Goal: Information Seeking & Learning: Learn about a topic

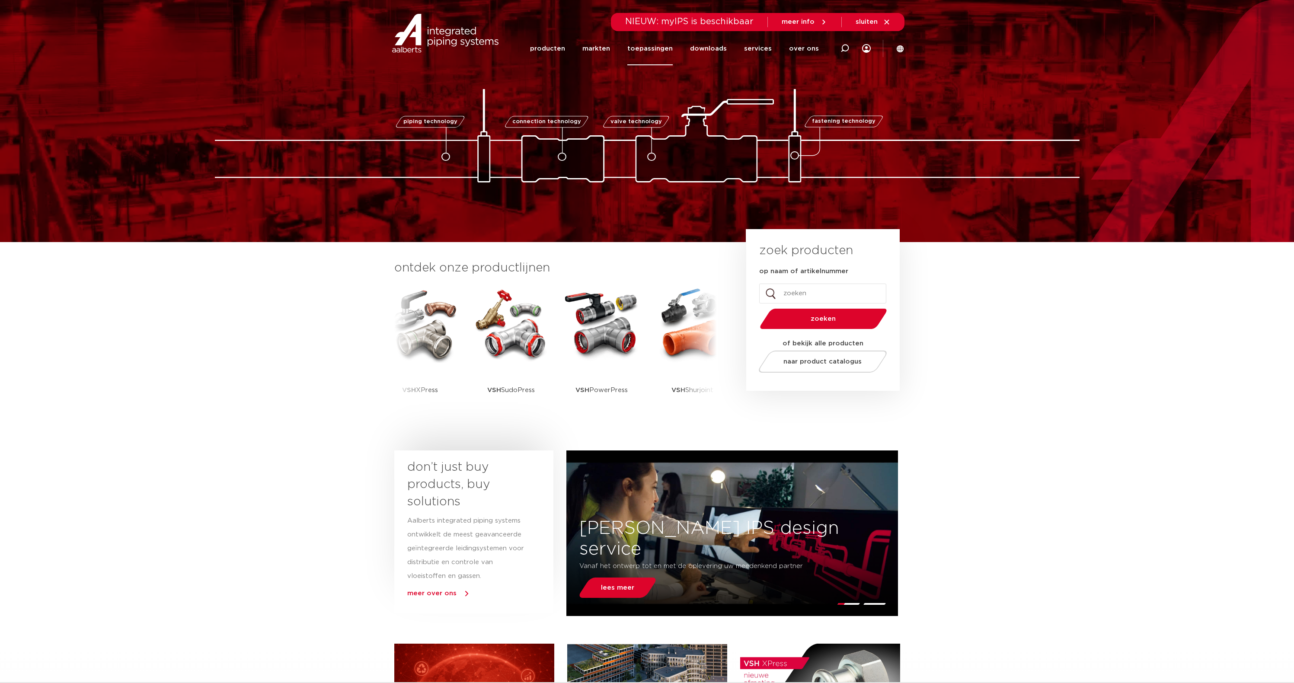
click at [653, 48] on link "toepassingen" at bounding box center [649, 48] width 45 height 33
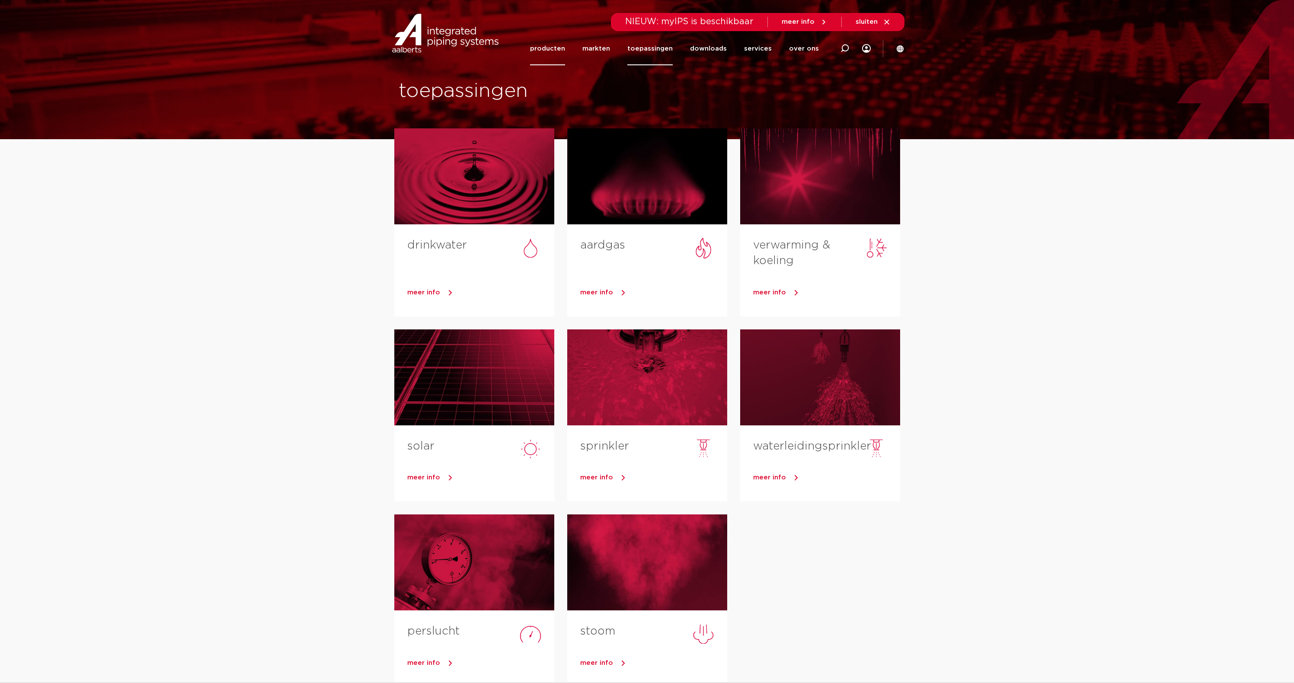
click at [560, 49] on link "producten" at bounding box center [547, 48] width 35 height 33
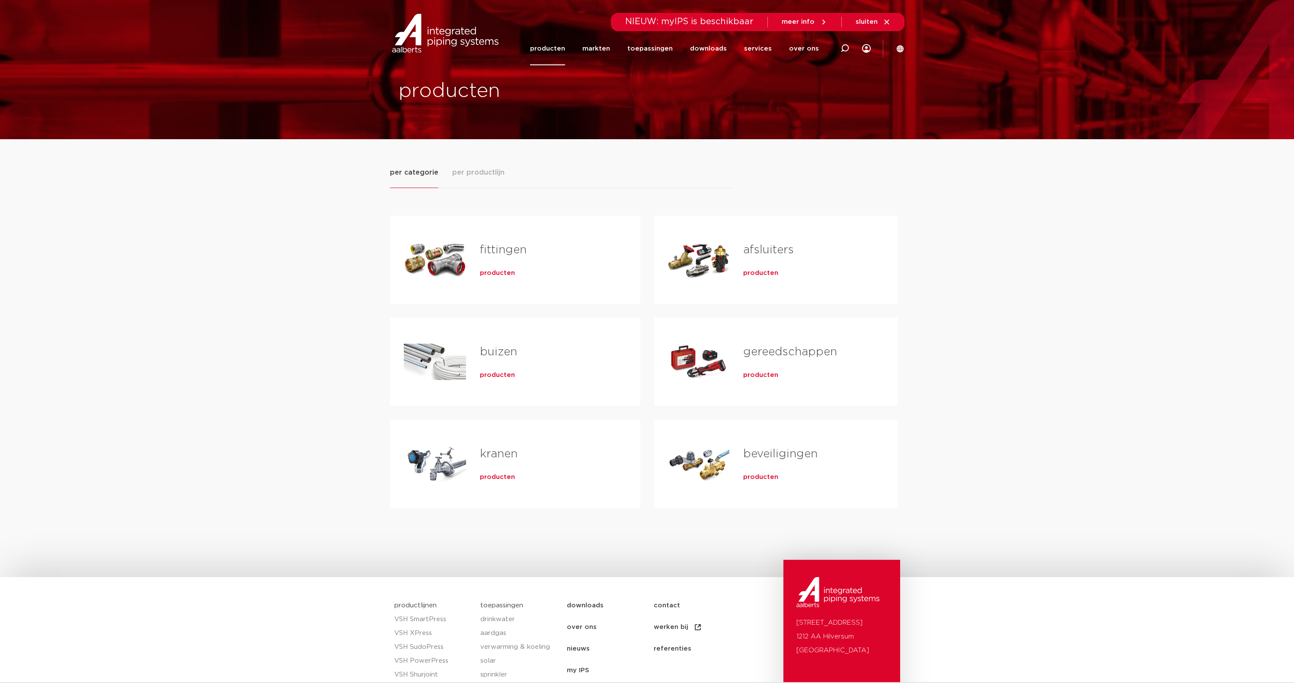
click at [505, 245] on link "fittingen" at bounding box center [503, 249] width 47 height 11
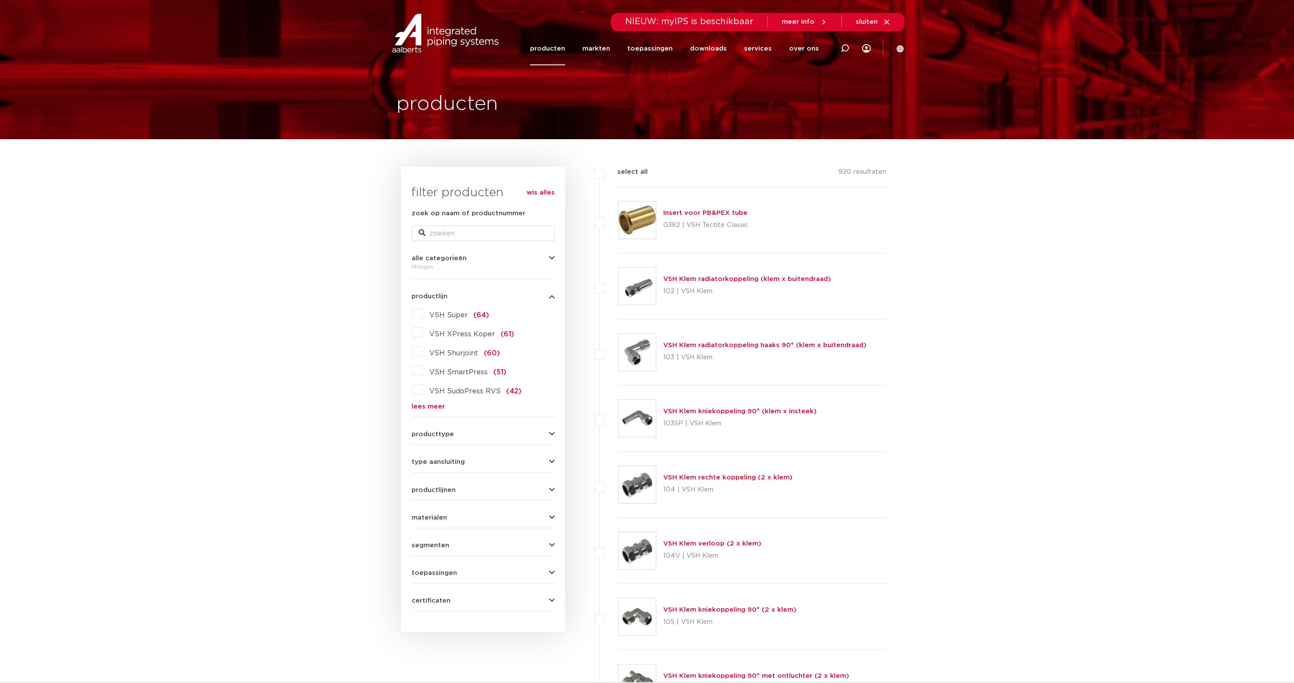
drag, startPoint x: 419, startPoint y: 354, endPoint x: 421, endPoint y: 344, distance: 9.8
click at [422, 354] on label "VSH Shurjoint (60)" at bounding box center [460, 352] width 77 height 14
click at [0, 0] on input "VSH Shurjoint (60)" at bounding box center [0, 0] width 0 height 0
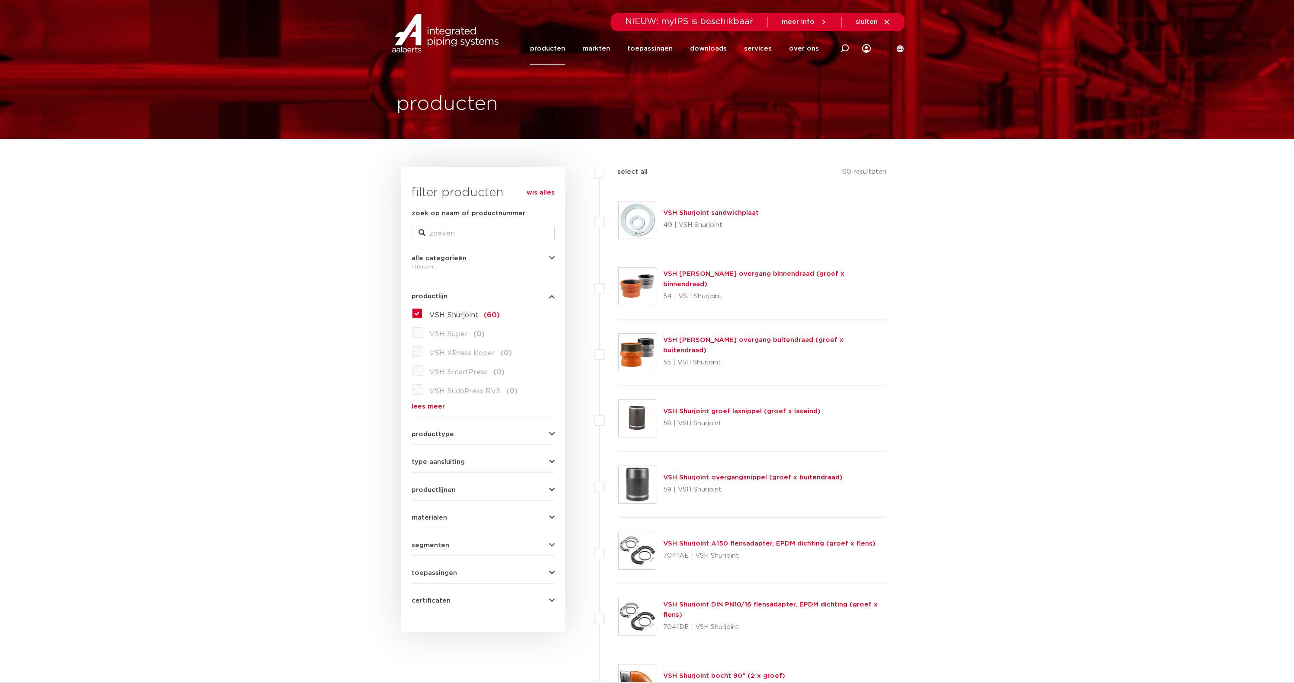
drag, startPoint x: 699, startPoint y: 396, endPoint x: 706, endPoint y: 404, distance: 10.5
click at [699, 397] on div "VSH Shurjoint groef lasnippel (groef x laseind) 58 | VSH Shurjoint" at bounding box center [752, 419] width 268 height 66
click at [712, 412] on link "VSH Shurjoint groef lasnippel (groef x laseind)" at bounding box center [741, 411] width 157 height 6
click at [719, 410] on link "VSH Shurjoint groef lasnippel (groef x laseind)" at bounding box center [741, 411] width 157 height 6
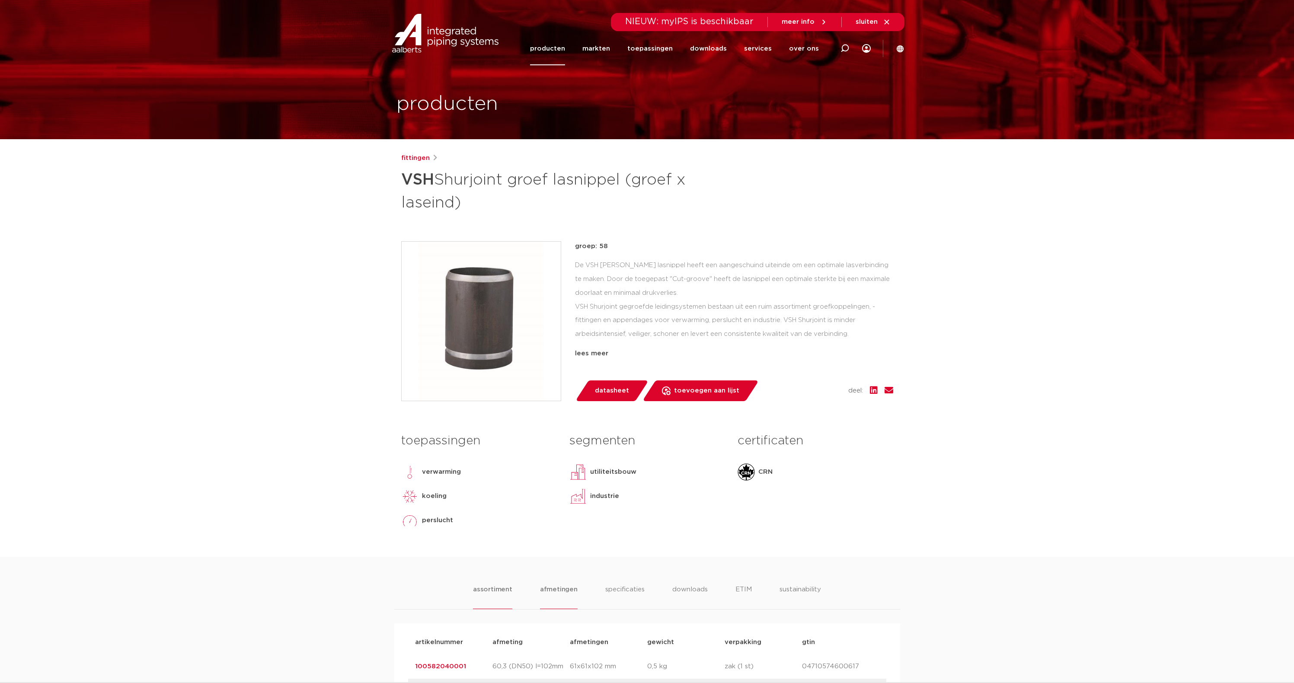
click at [555, 588] on li "afmetingen" at bounding box center [559, 596] width 38 height 25
click at [608, 594] on li "specificaties" at bounding box center [624, 596] width 42 height 25
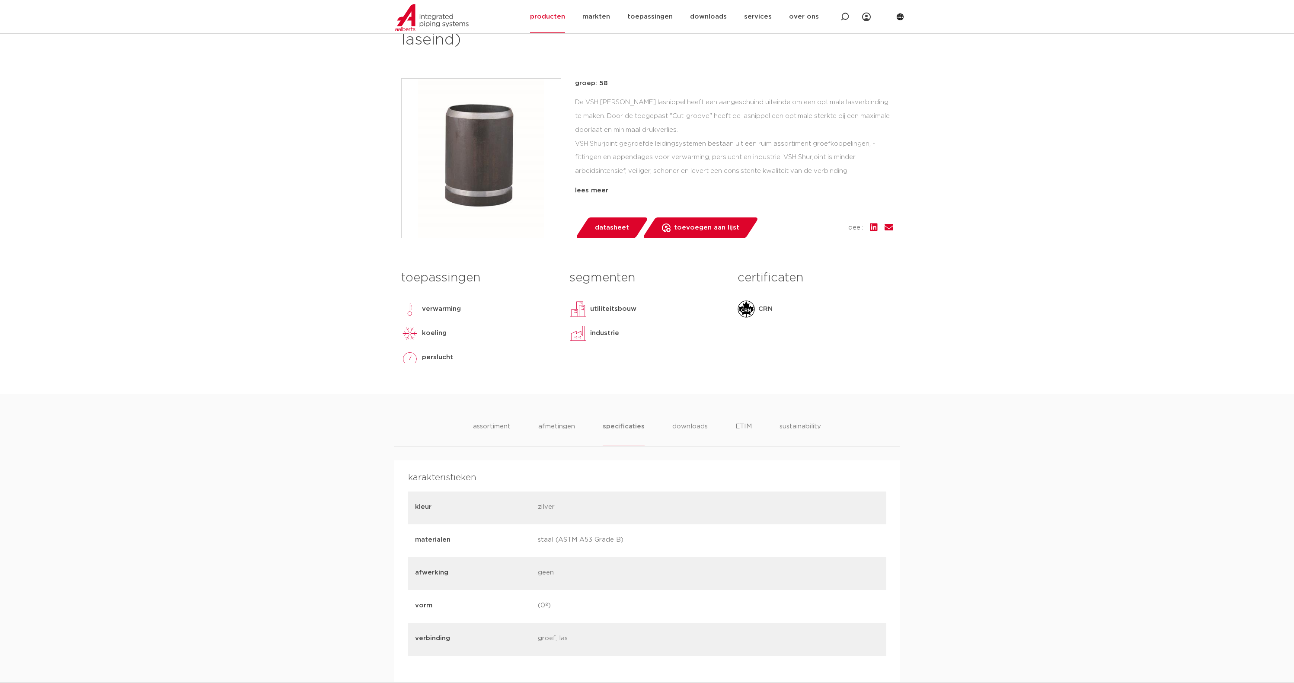
scroll to position [162, 0]
drag, startPoint x: 692, startPoint y: 103, endPoint x: 594, endPoint y: 111, distance: 97.6
click at [594, 118] on div "De VSH [PERSON_NAME] lasnippel heeft een aangeschuind uiteinde om een optimale …" at bounding box center [734, 140] width 318 height 86
copy div "aangeschuind uiteinde om een optimale lasverbinding te maken"
click at [507, 431] on li "assortiment" at bounding box center [491, 435] width 39 height 25
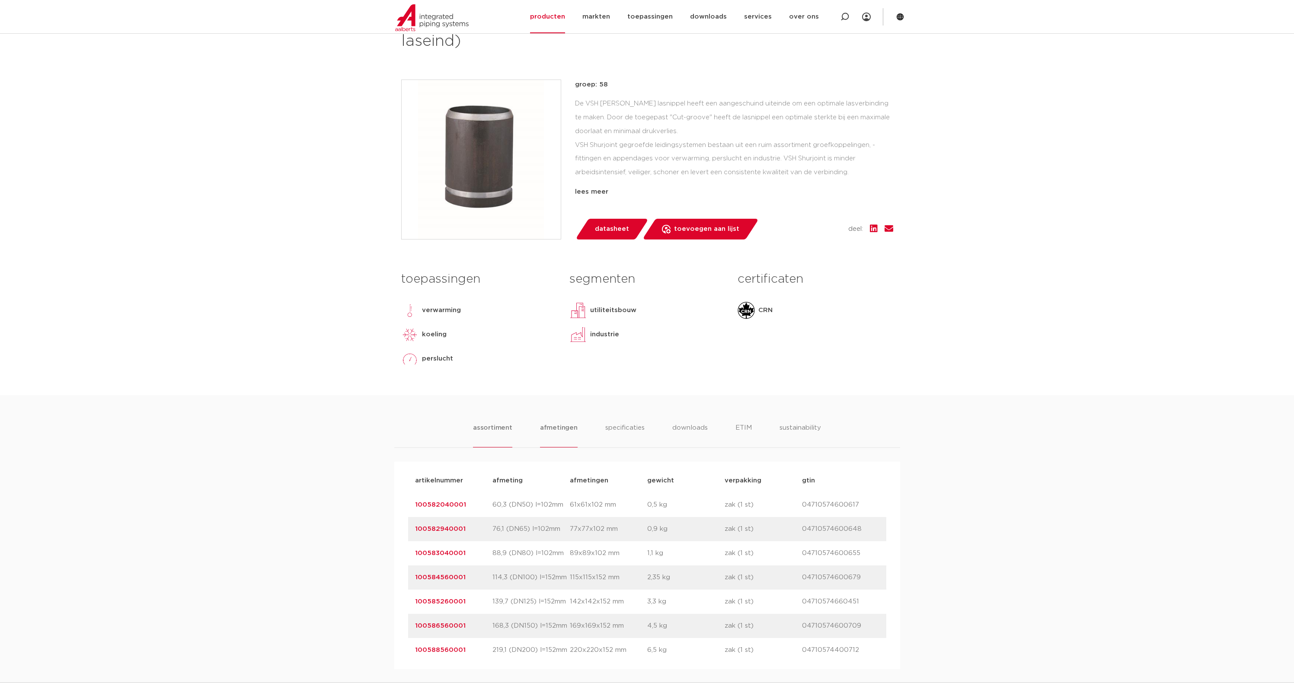
click at [569, 435] on li "afmetingen" at bounding box center [559, 435] width 38 height 25
